Goal: Task Accomplishment & Management: Complete application form

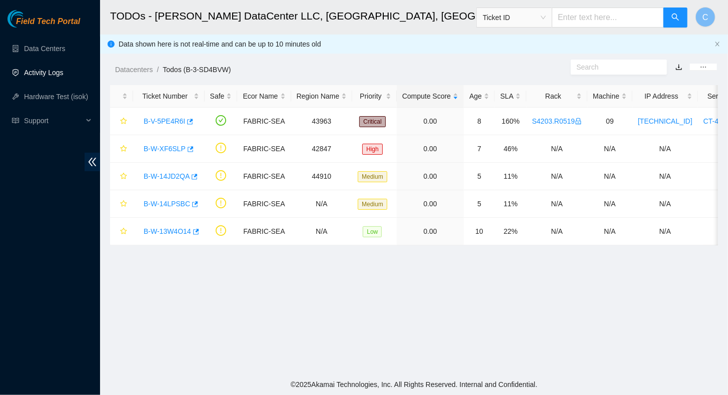
click at [44, 74] on link "Activity Logs" at bounding box center [44, 73] width 40 height 8
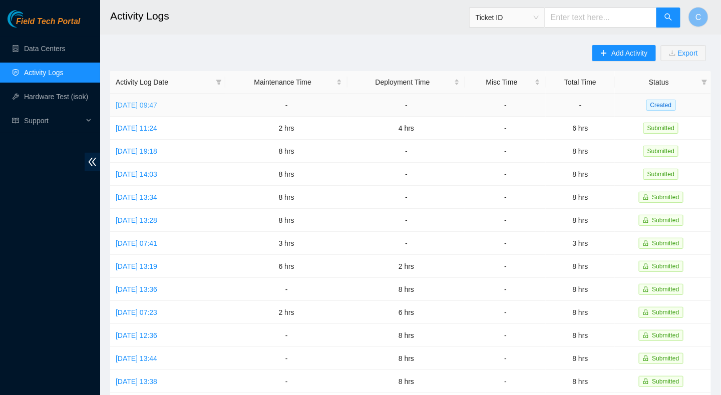
click at [154, 105] on link "[DATE] 09:47" at bounding box center [137, 105] width 42 height 8
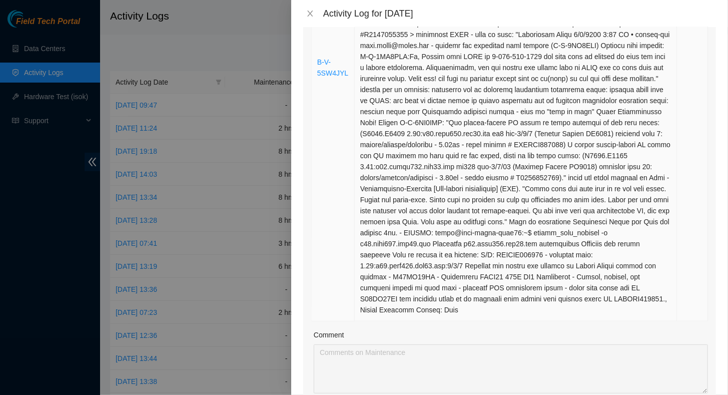
scroll to position [601, 0]
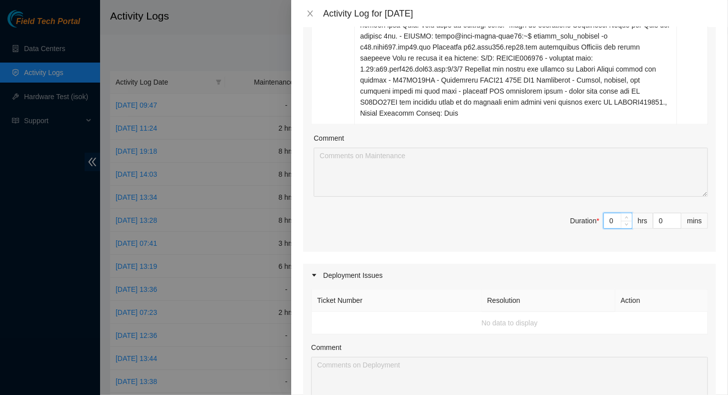
drag, startPoint x: 580, startPoint y: 212, endPoint x: 571, endPoint y: 214, distance: 9.4
click at [575, 213] on span "Duration * 0 hrs 0 mins" at bounding box center [509, 227] width 397 height 28
type input "4"
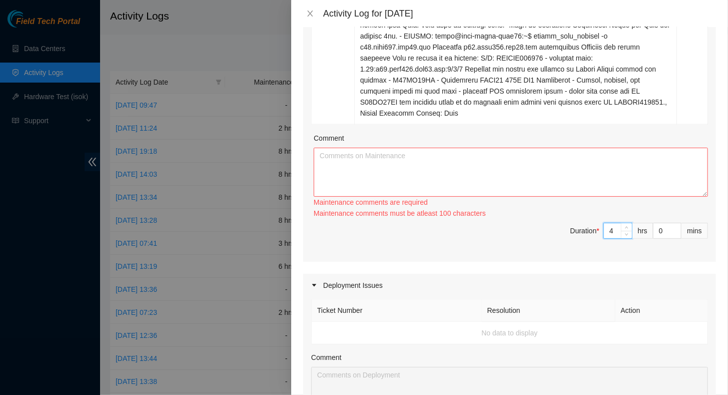
type input "4"
click at [492, 155] on textarea "Comment" at bounding box center [511, 172] width 394 height 49
paste textarea "B-V-5SW4JYL For questions or feedback, contact dsims directly on Webex or in th…"
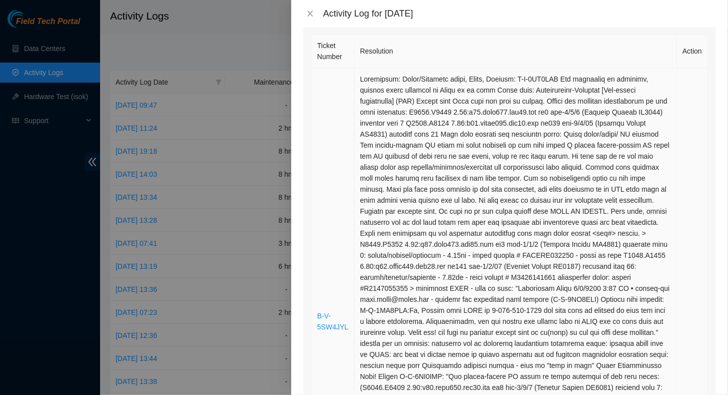
scroll to position [0, 0]
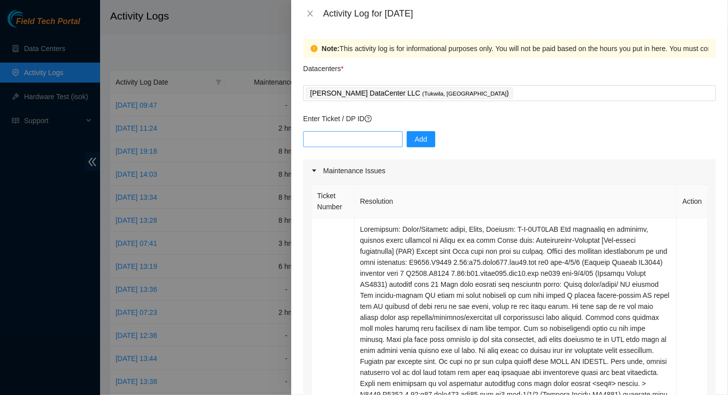
type textarea "B-V-5SW4JYL For questions or feedback, contact dsims directly on Webex or in th…"
click at [348, 140] on input "text" at bounding box center [353, 139] width 100 height 16
click at [374, 141] on input "text" at bounding box center [353, 139] width 100 height 16
paste input "B-V-5RI2PPK"
type input "B-V-5RI2PPK"
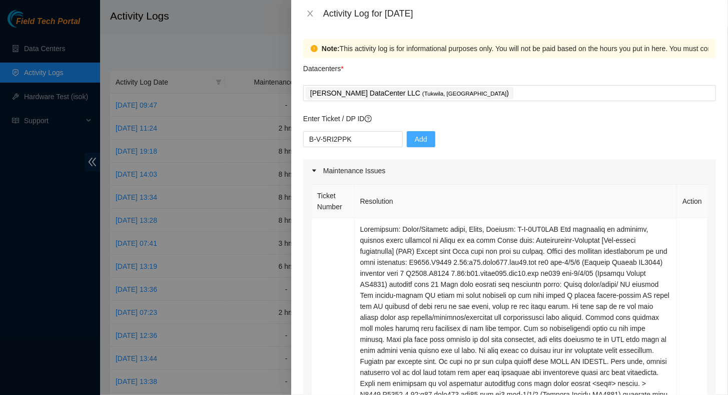
click at [417, 138] on span "Add" at bounding box center [421, 139] width 13 height 11
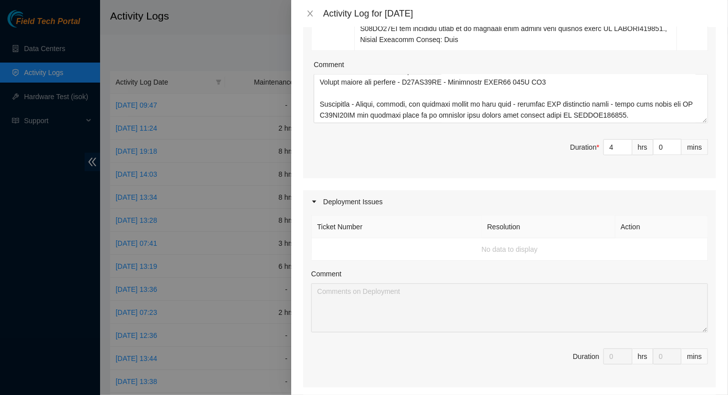
scroll to position [697, 0]
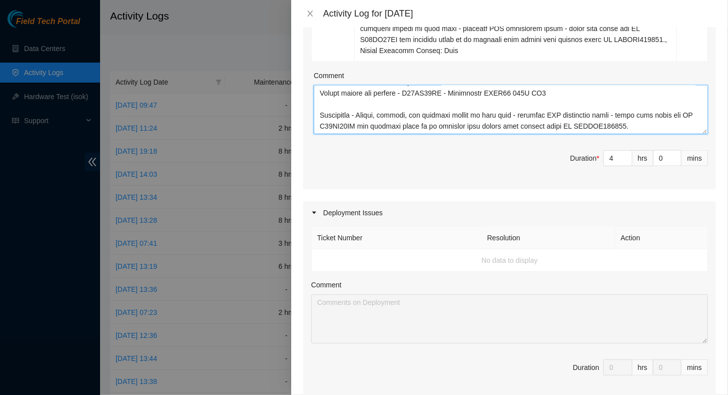
click at [627, 113] on textarea "Comment" at bounding box center [511, 109] width 394 height 49
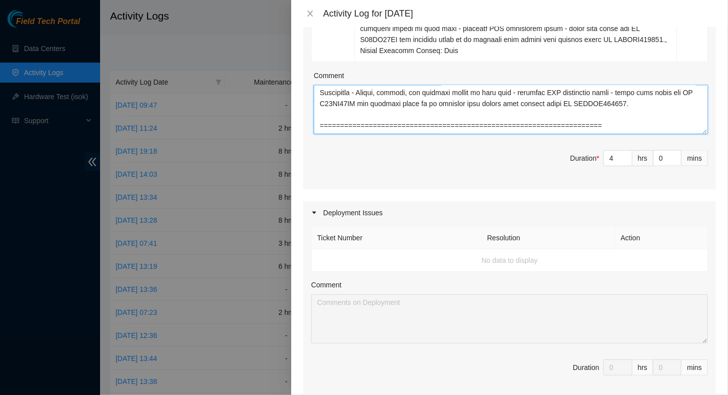
paste textarea "[PERSON_NAME] [DATE] 11:24 AM • [PERSON_NAME] do you have that PDF from supermi…"
paste textarea "PDF from supermicro that shows how to replace the retimer"
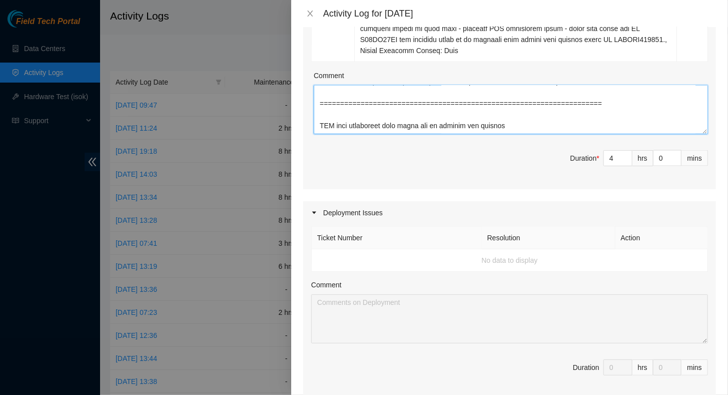
click at [319, 113] on textarea "Comment" at bounding box center [511, 109] width 394 height 49
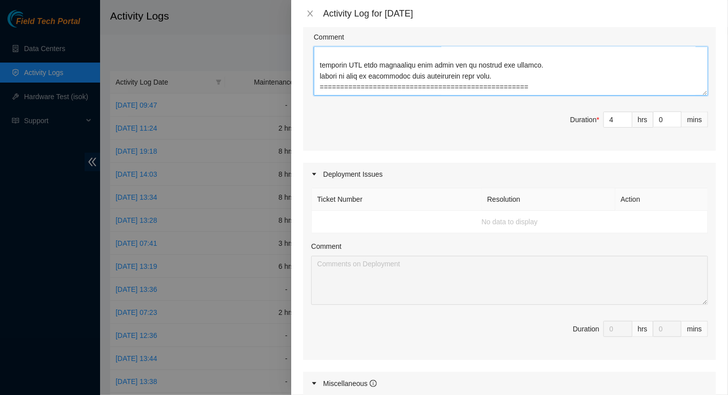
scroll to position [597, 0]
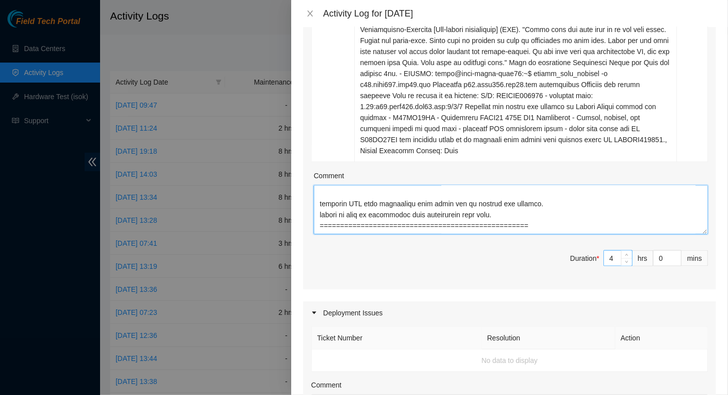
type textarea "B-V-5SW4JYL For questions or feedback, contact dsims directly on Webex or in th…"
drag, startPoint x: 605, startPoint y: 247, endPoint x: 598, endPoint y: 248, distance: 7.1
click at [604, 251] on input "4" at bounding box center [618, 258] width 28 height 15
type input "8"
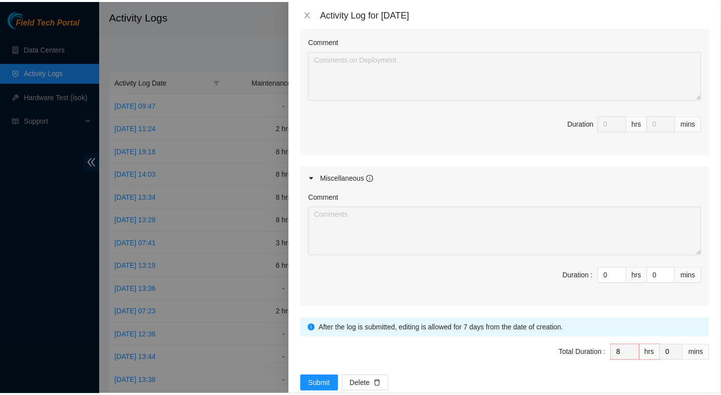
scroll to position [947, 0]
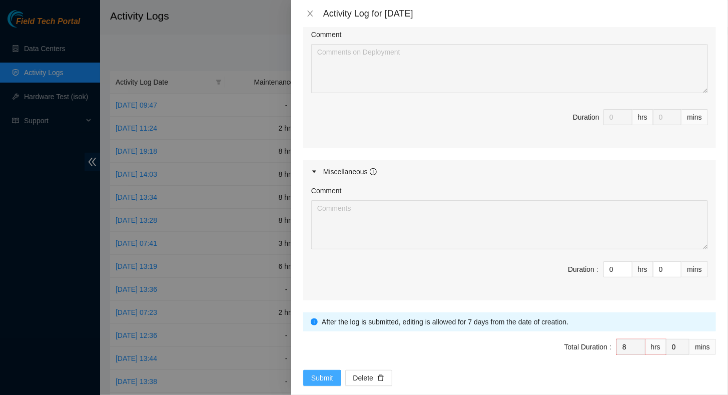
type input "8"
click at [310, 370] on button "Submit" at bounding box center [322, 378] width 38 height 16
